Goal: Find specific page/section

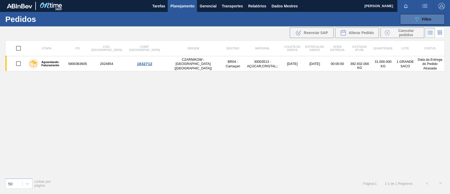
click at [428, 15] on button "089F7B8B-B2A5-4AFE-B5C0-19BA573D28AC Filtro" at bounding box center [422, 19] width 45 height 11
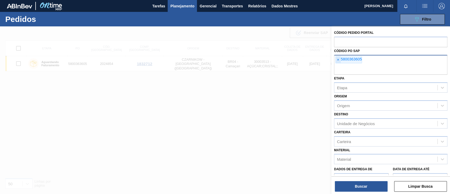
click at [338, 61] on font "×" at bounding box center [338, 59] width 2 height 4
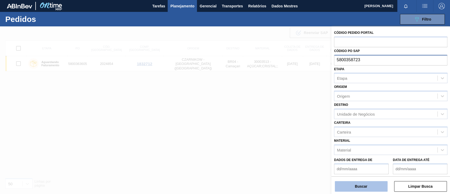
type input "5800358723"
click at [371, 184] on button "Buscar" at bounding box center [360, 186] width 53 height 11
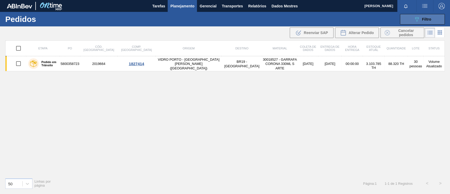
click at [421, 17] on div "089F7B8B-B2A5-4AFE-B5C0-19BA573D28AC Filtro" at bounding box center [422, 19] width 18 height 6
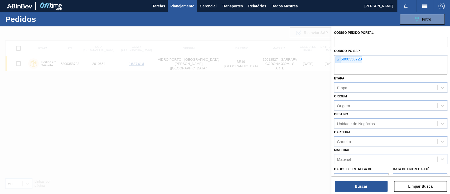
click at [337, 60] on font "×" at bounding box center [338, 59] width 2 height 4
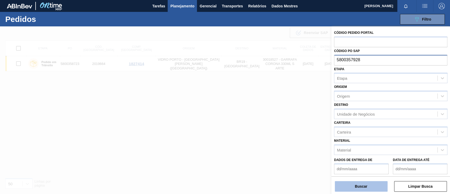
type input "5800357928"
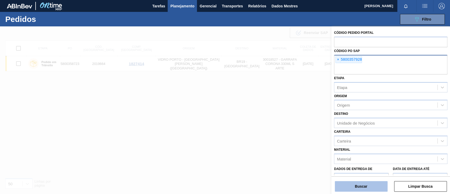
click at [368, 187] on button "Buscar" at bounding box center [360, 186] width 53 height 11
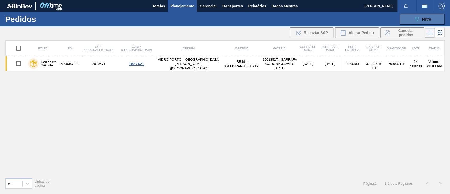
click at [418, 16] on button "089F7B8B-B2A5-4AFE-B5C0-19BA573D28AC Filtro" at bounding box center [422, 19] width 45 height 11
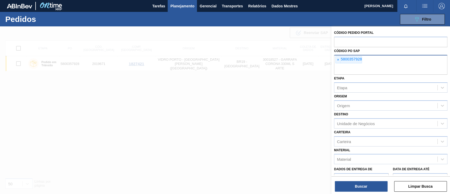
click at [342, 66] on input "text" at bounding box center [390, 70] width 113 height 10
click at [337, 59] on font "×" at bounding box center [338, 59] width 2 height 4
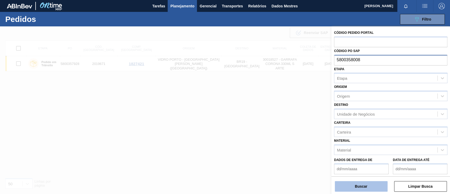
type input "5800358008"
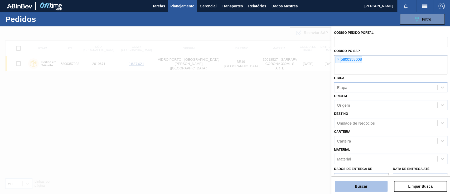
click at [370, 185] on button "Buscar" at bounding box center [360, 186] width 53 height 11
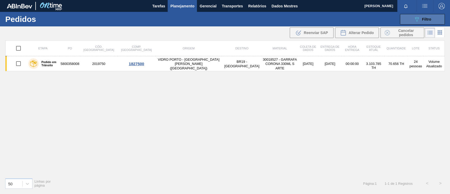
click at [413, 17] on icon "089F7B8B-B2A5-4AFE-B5C0-19BA573D28AC" at bounding box center [416, 19] width 6 height 6
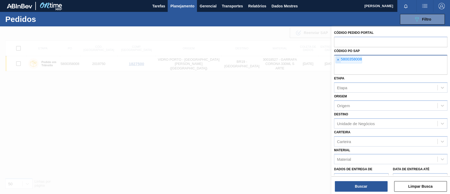
click at [338, 60] on font "×" at bounding box center [338, 59] width 2 height 4
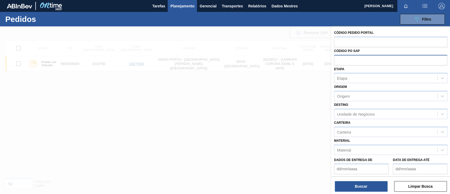
paste input "text"
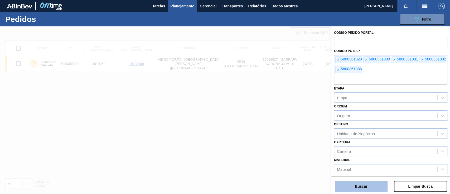
click at [363, 183] on button "Buscar" at bounding box center [360, 186] width 53 height 11
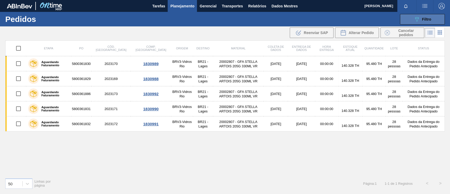
click at [423, 16] on div "089F7B8B-B2A5-4AFE-B5C0-19BA573D28AC Filtro" at bounding box center [422, 19] width 18 height 6
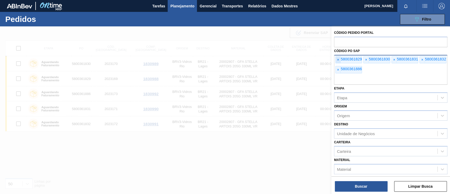
click at [336, 62] on span "×" at bounding box center [337, 59] width 5 height 7
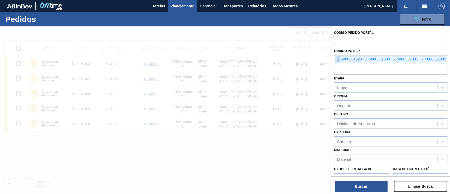
click at [336, 62] on span "×" at bounding box center [337, 59] width 5 height 7
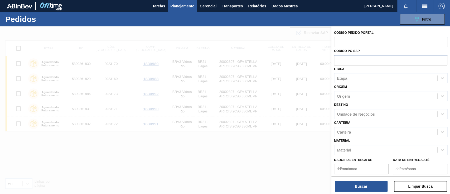
click at [336, 62] on input "text" at bounding box center [390, 60] width 113 height 10
type input "5800"
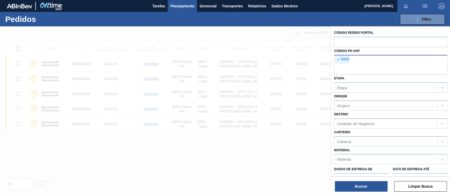
drag, startPoint x: 364, startPoint y: 62, endPoint x: 359, endPoint y: 60, distance: 5.5
click at [363, 61] on div "× 5800" at bounding box center [390, 65] width 113 height 20
click at [337, 59] on font "×" at bounding box center [338, 59] width 2 height 4
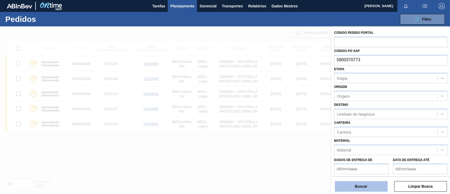
type input "5800370773"
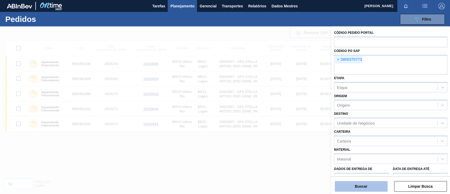
click at [368, 186] on button "Buscar" at bounding box center [360, 186] width 53 height 11
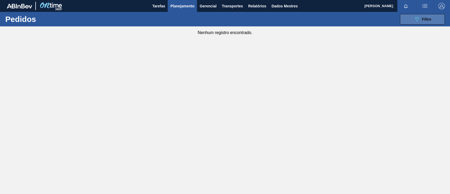
click at [427, 18] on font "Filtro" at bounding box center [426, 19] width 9 height 4
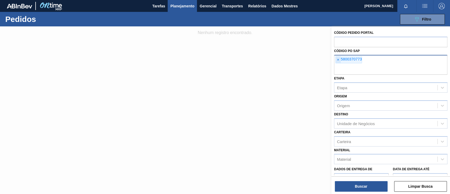
click at [336, 62] on span "×" at bounding box center [337, 59] width 5 height 7
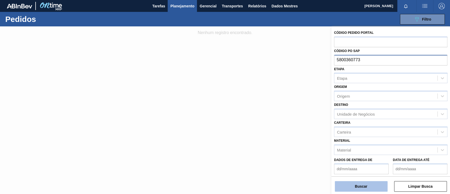
type input "5800360773"
click at [366, 185] on font "Buscar" at bounding box center [360, 186] width 12 height 4
